Goal: Information Seeking & Learning: Learn about a topic

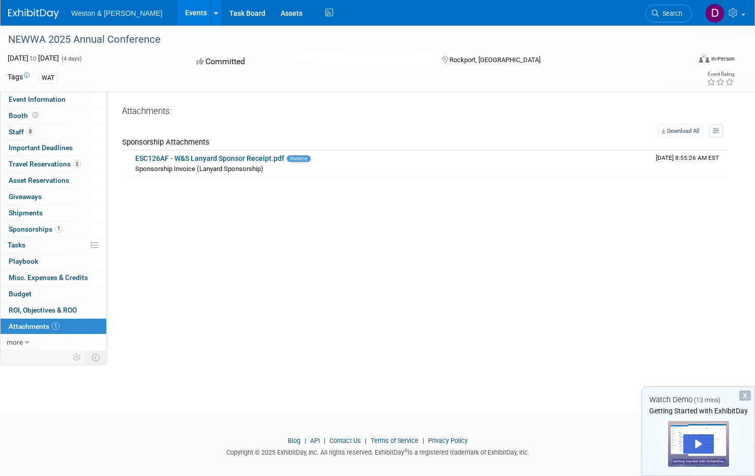
click at [43, 12] on img at bounding box center [33, 14] width 51 height 10
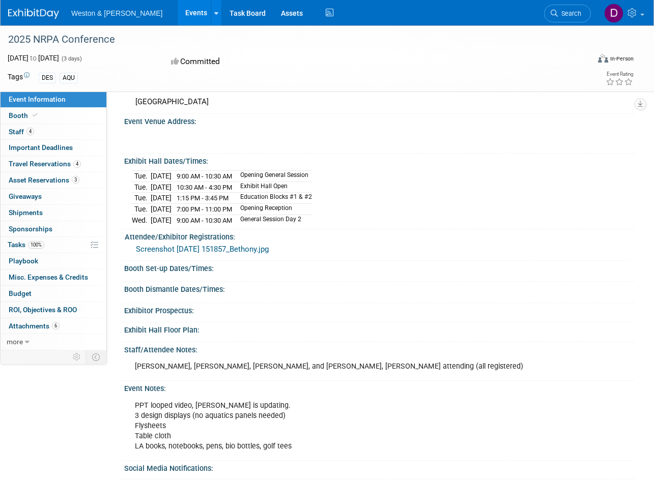
scroll to position [176, 0]
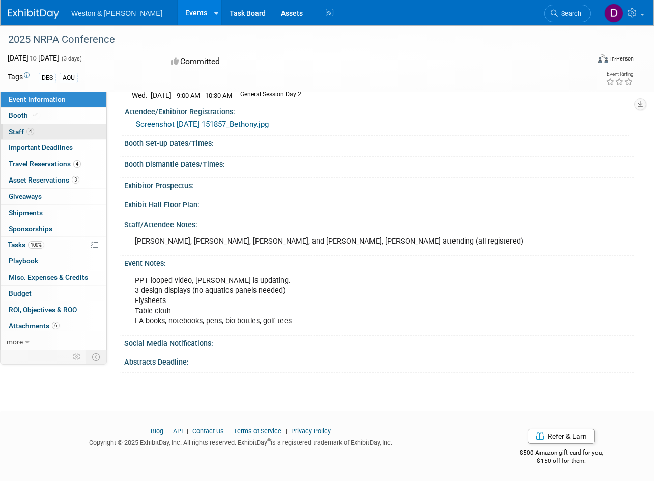
click at [17, 132] on span "Staff 4" at bounding box center [21, 132] width 25 height 8
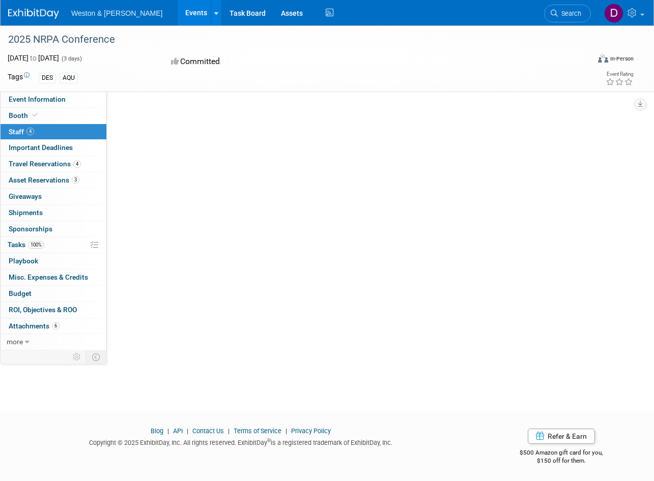
scroll to position [0, 0]
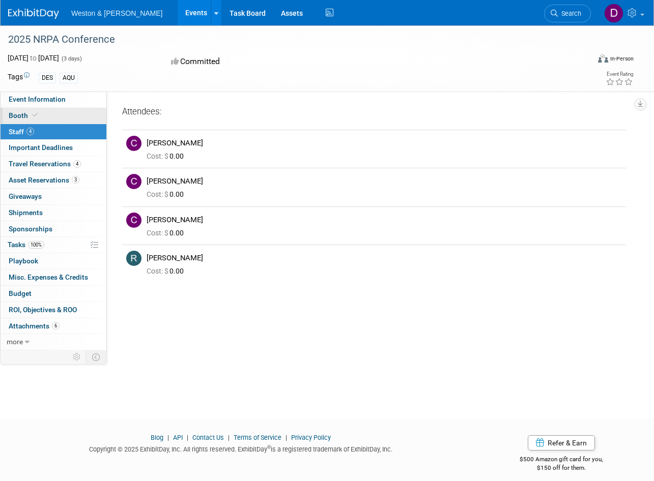
click at [16, 114] on span "Booth" at bounding box center [24, 115] width 31 height 8
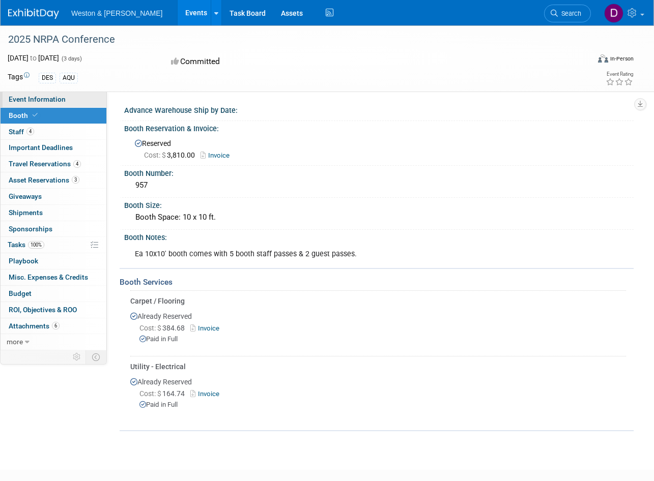
click at [38, 99] on span "Event Information" at bounding box center [37, 99] width 57 height 8
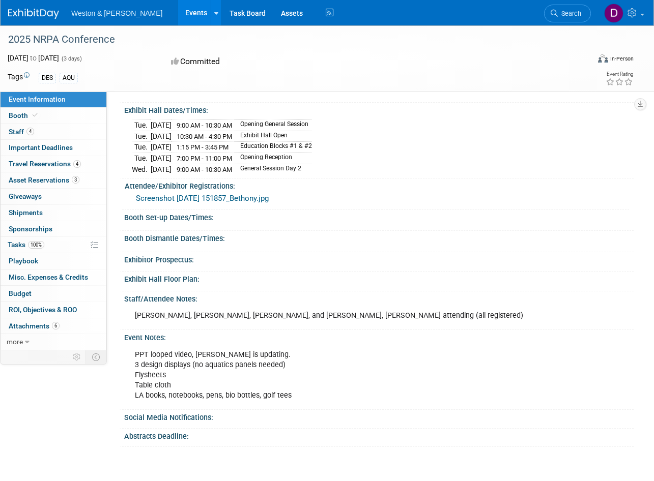
scroll to position [176, 0]
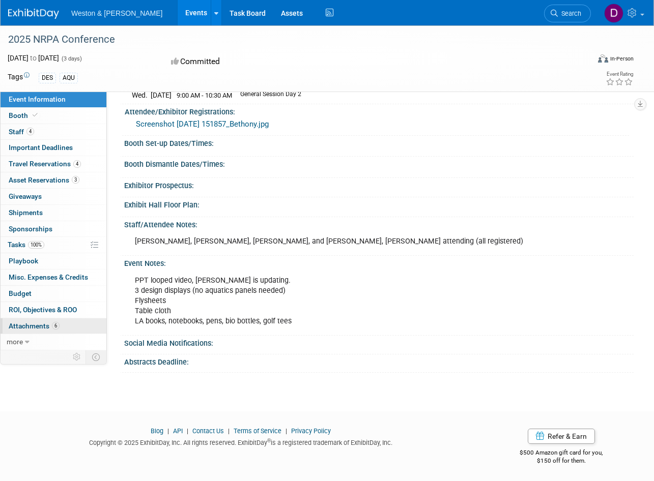
click at [33, 326] on span "Attachments 6" at bounding box center [34, 326] width 51 height 8
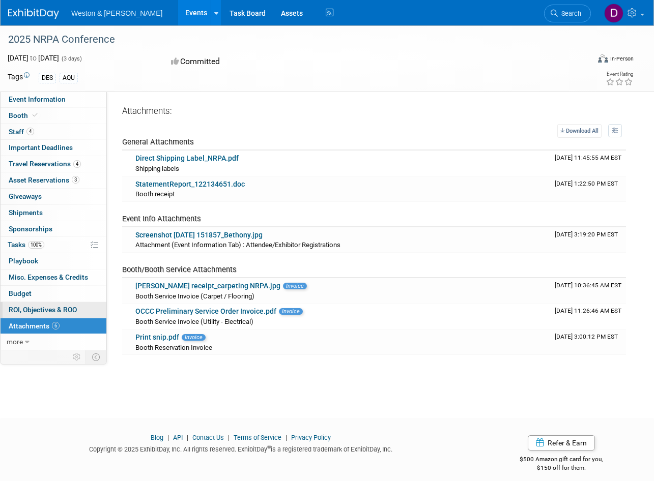
click at [27, 308] on span "ROI, Objectives & ROO 0" at bounding box center [43, 310] width 68 height 8
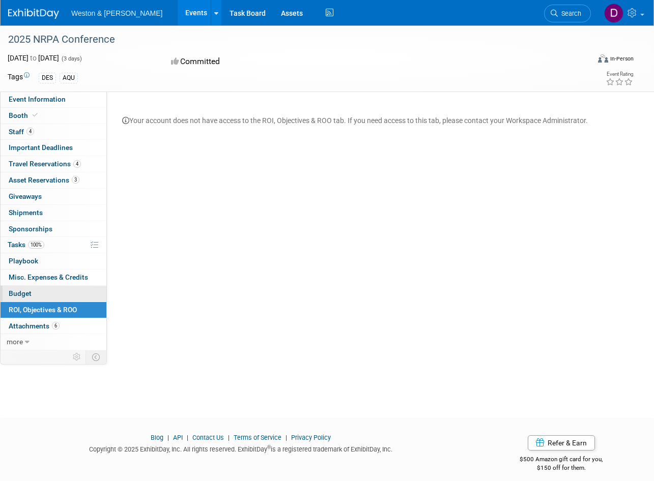
click at [19, 290] on span "Budget" at bounding box center [20, 293] width 23 height 8
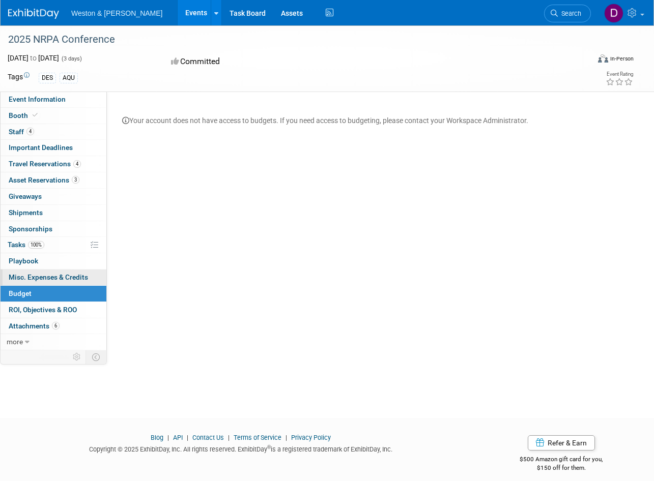
click at [17, 274] on span "Misc. Expenses & Credits 0" at bounding box center [48, 277] width 79 height 8
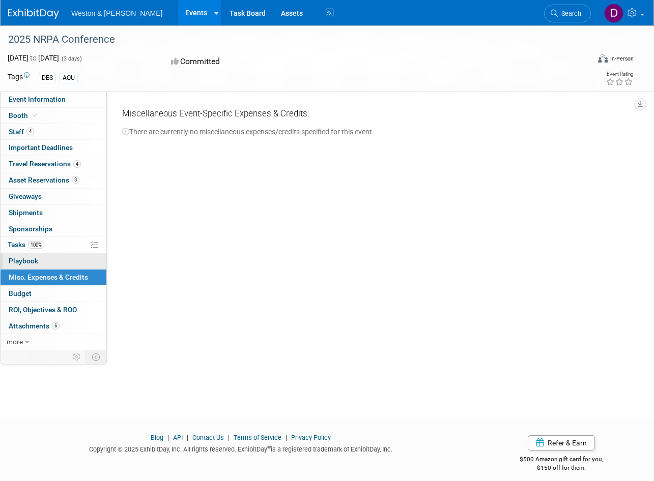
click at [19, 256] on link "0 Playbook 0" at bounding box center [54, 261] width 106 height 16
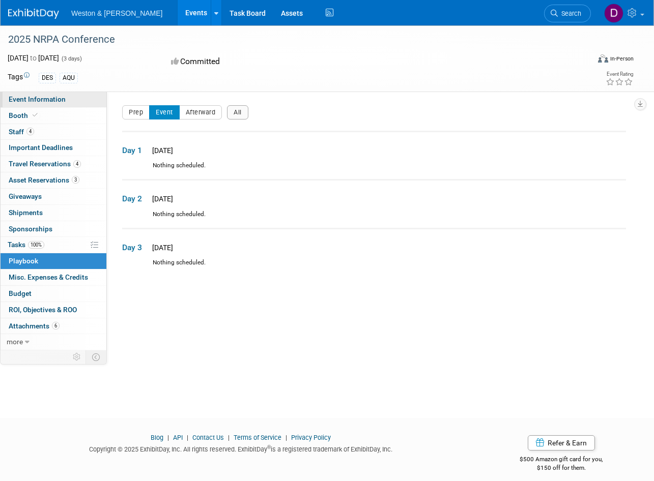
click at [52, 100] on span "Event Information" at bounding box center [37, 99] width 57 height 8
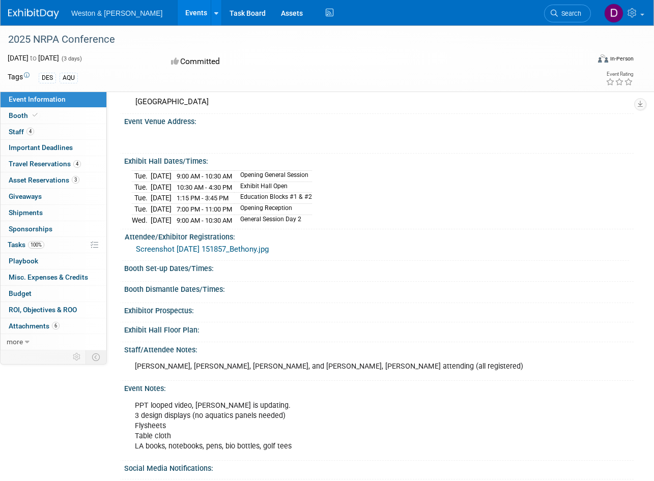
scroll to position [102, 0]
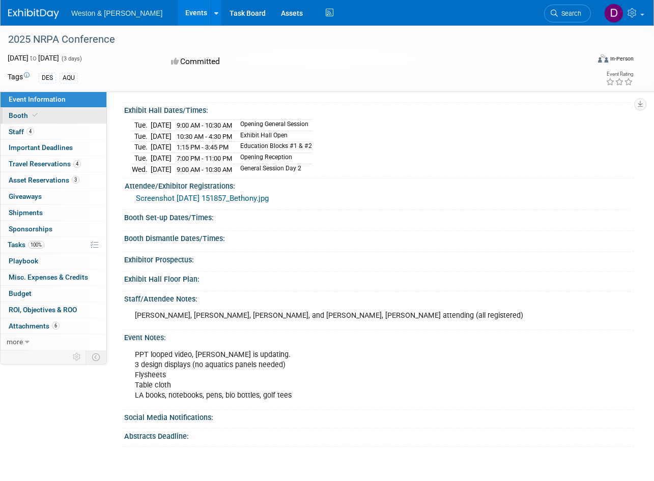
click at [21, 114] on span "Booth" at bounding box center [24, 115] width 31 height 8
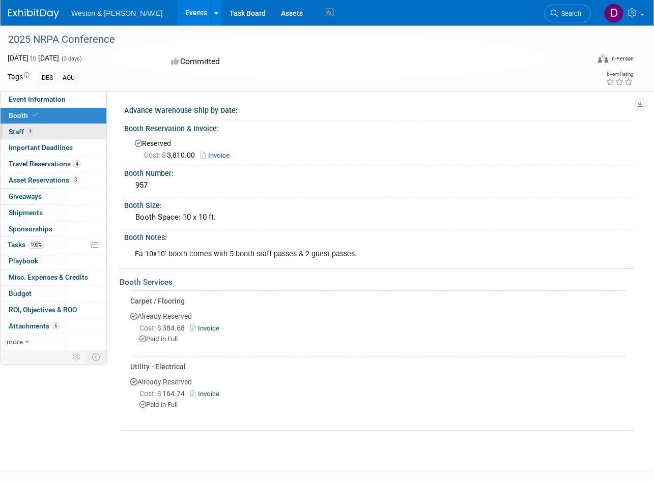
click at [18, 131] on span "Staff 4" at bounding box center [21, 132] width 25 height 8
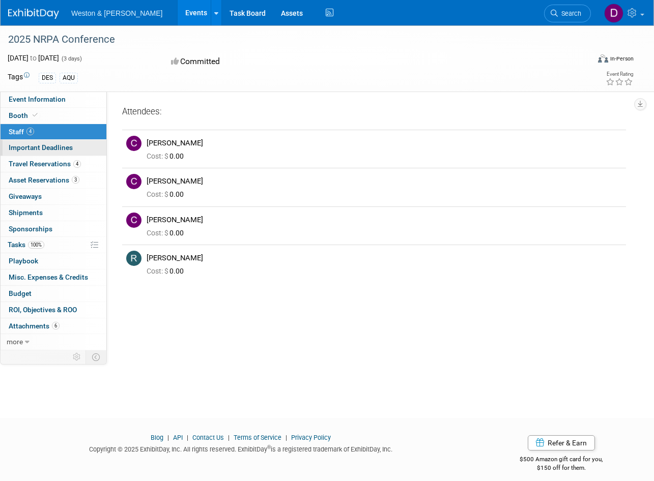
click at [17, 145] on span "Important Deadlines" at bounding box center [41, 147] width 64 height 8
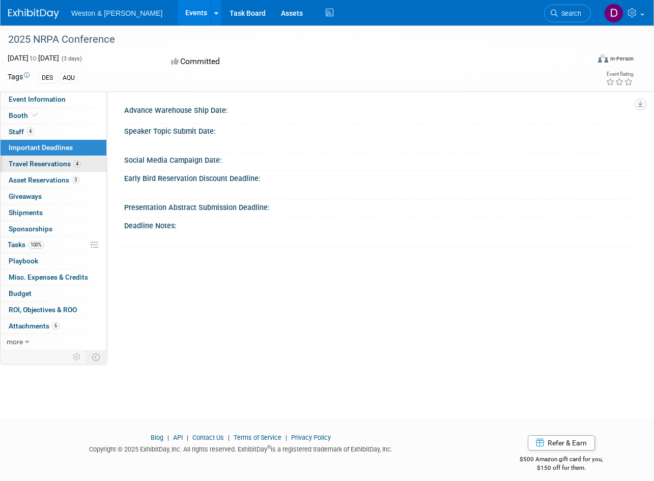
click at [29, 161] on span "Travel Reservations 4" at bounding box center [45, 164] width 72 height 8
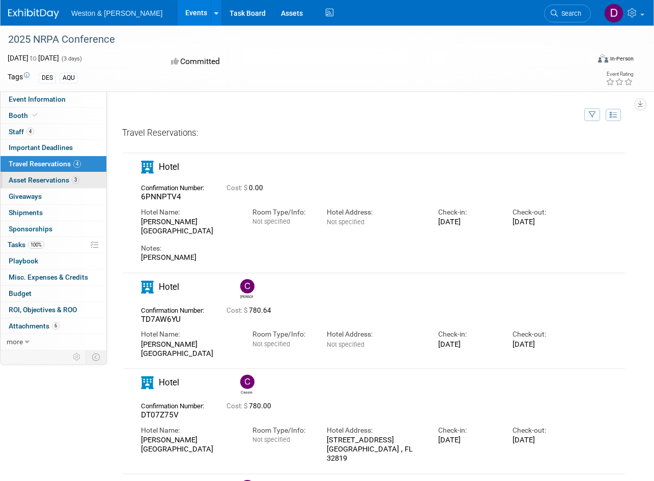
click at [37, 176] on link "3 Asset Reservations 3" at bounding box center [54, 180] width 106 height 16
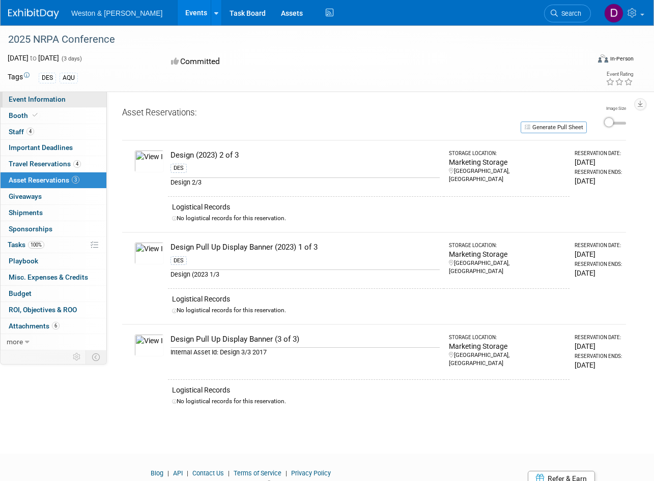
click at [29, 99] on span "Event Information" at bounding box center [37, 99] width 57 height 8
